Goal: Transaction & Acquisition: Purchase product/service

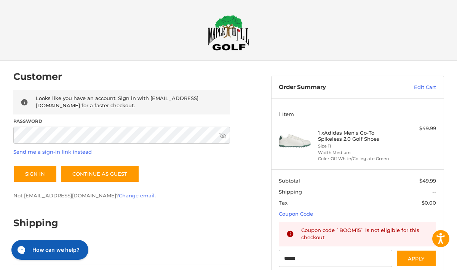
click at [336, 135] on h4 "1 x Adidas Men's Go-To Spikeless 2.0 Golf Shoes" at bounding box center [356, 136] width 77 height 13
click at [298, 145] on img at bounding box center [295, 141] width 32 height 32
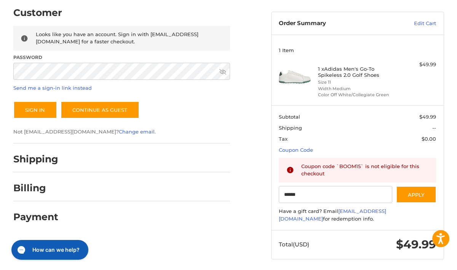
scroll to position [65, 0]
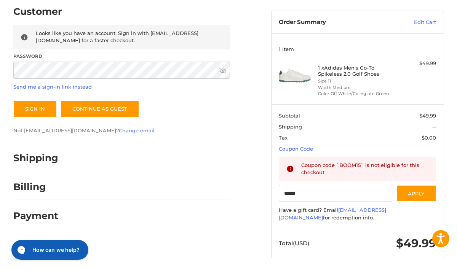
click at [110, 33] on span "Looks like you have an account. Sign in with [EMAIL_ADDRESS][DOMAIN_NAME] for a…" at bounding box center [117, 37] width 163 height 14
click at [42, 108] on button "Sign In" at bounding box center [35, 109] width 44 height 18
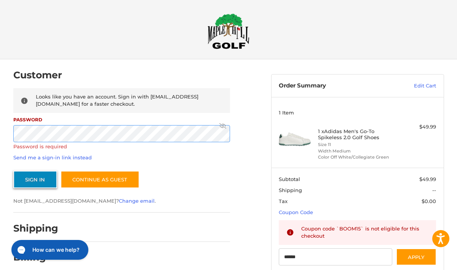
scroll to position [0, 0]
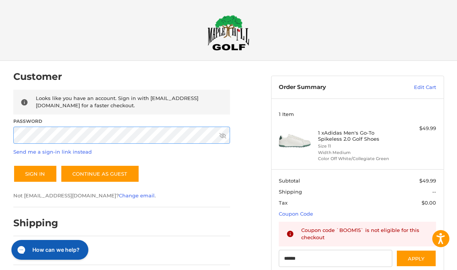
click at [13, 165] on button "Sign In" at bounding box center [35, 174] width 44 height 18
